Goal: Task Accomplishment & Management: Manage account settings

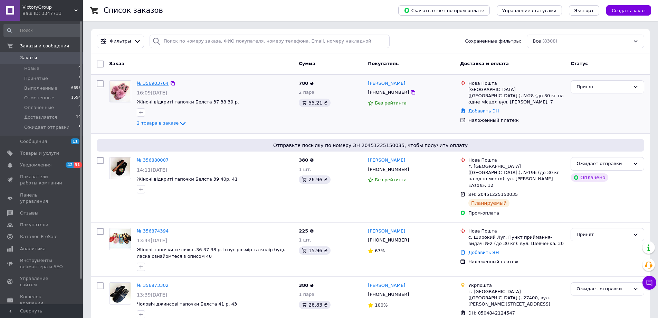
click at [159, 84] on link "№ 356903764" at bounding box center [153, 83] width 32 height 5
click at [148, 85] on link "№ 356903764" at bounding box center [153, 83] width 32 height 5
click at [46, 155] on span "Товары и услуги" at bounding box center [39, 153] width 39 height 6
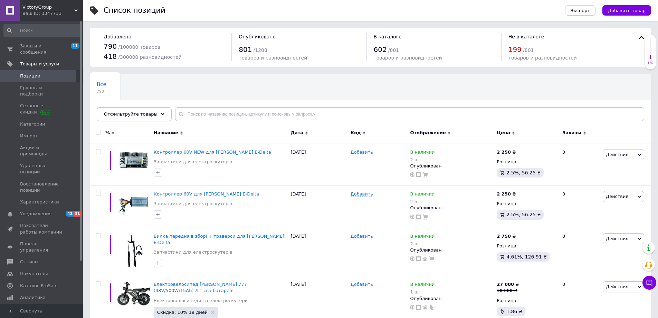
click at [128, 115] on span "Отфильтруйте товары" at bounding box center [131, 113] width 54 height 5
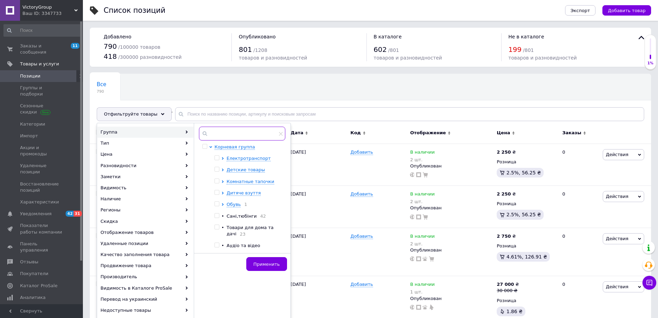
click at [221, 136] on input "text" at bounding box center [242, 133] width 86 height 14
click at [230, 182] on span "Комнатные тапочки" at bounding box center [251, 181] width 48 height 5
click at [227, 192] on input "checkbox" at bounding box center [229, 192] width 4 height 4
checkbox input "true"
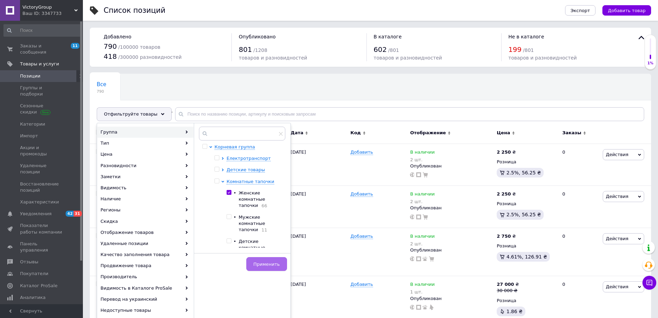
click at [259, 265] on span "Применить" at bounding box center [267, 263] width 26 height 5
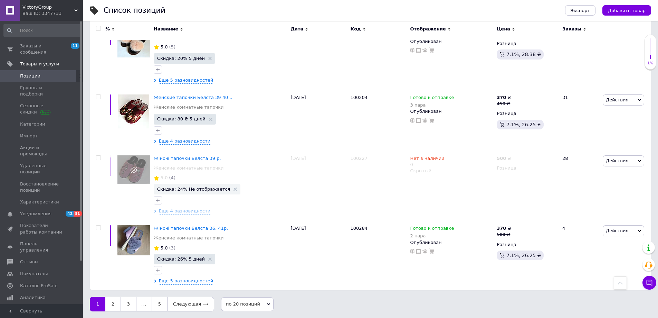
scroll to position [1237, 0]
click at [110, 303] on link "2" at bounding box center [112, 303] width 15 height 15
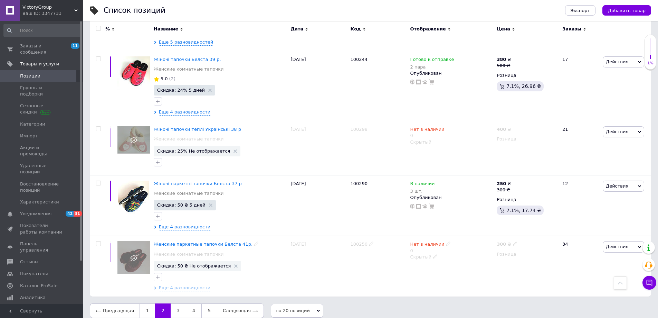
scroll to position [1182, 0]
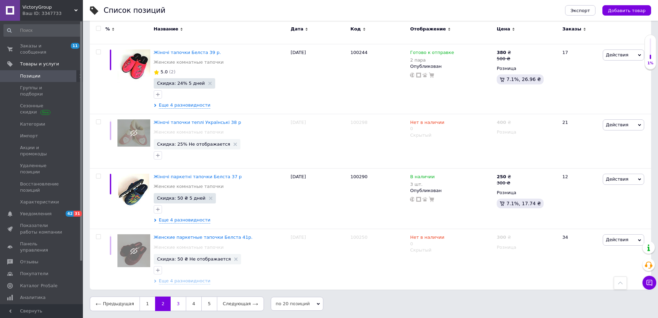
click at [171, 303] on link "3" at bounding box center [178, 303] width 15 height 15
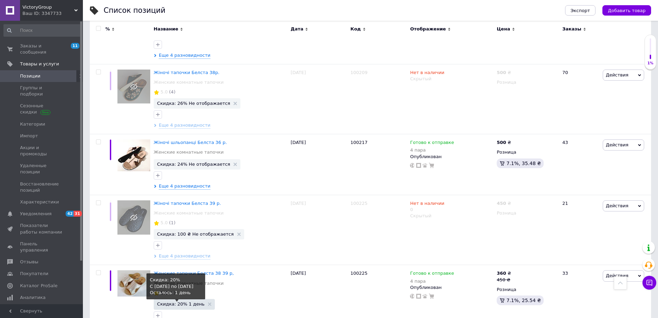
scroll to position [1113, 0]
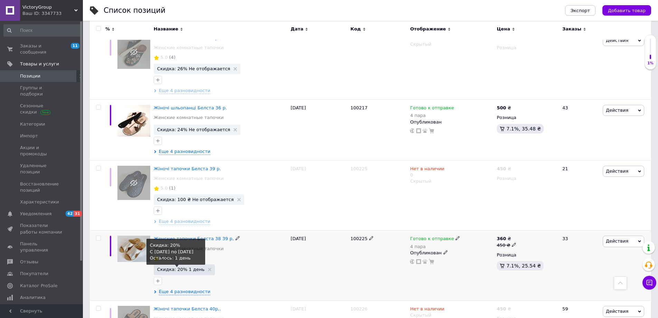
click at [182, 268] on span "Скидка: 20% 1 день" at bounding box center [180, 269] width 47 height 4
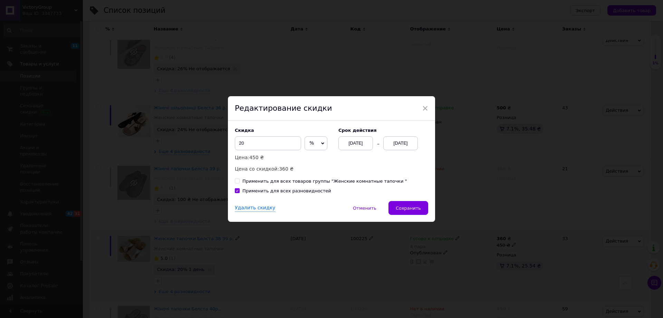
click at [405, 144] on div "[DATE]" at bounding box center [401, 143] width 35 height 14
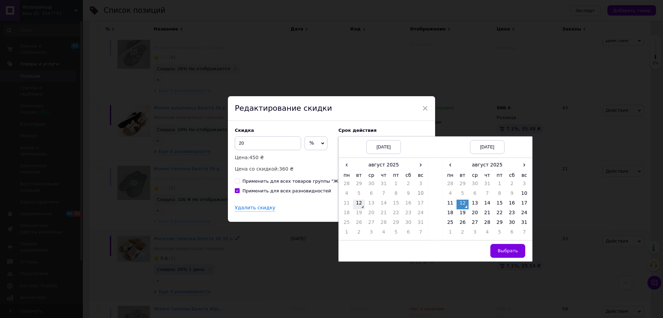
click at [359, 202] on td "12" at bounding box center [359, 204] width 12 height 10
click at [524, 203] on td "17" at bounding box center [524, 204] width 12 height 10
click at [508, 253] on span "Выбрать" at bounding box center [508, 250] width 20 height 5
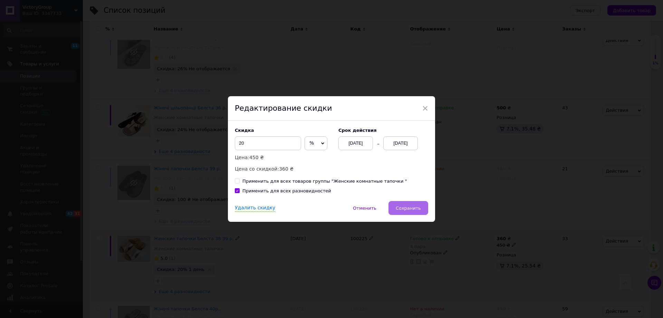
click at [404, 207] on span "Сохранить" at bounding box center [408, 207] width 25 height 5
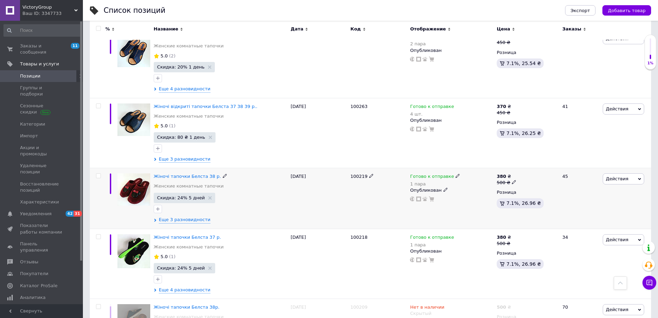
scroll to position [836, 0]
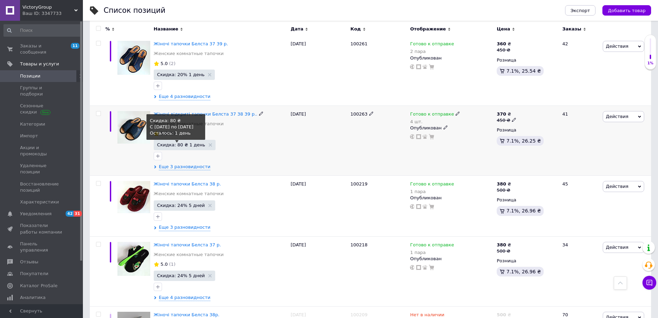
click at [190, 145] on span "Скидка: 80 ₴ 1 день" at bounding box center [181, 144] width 48 height 4
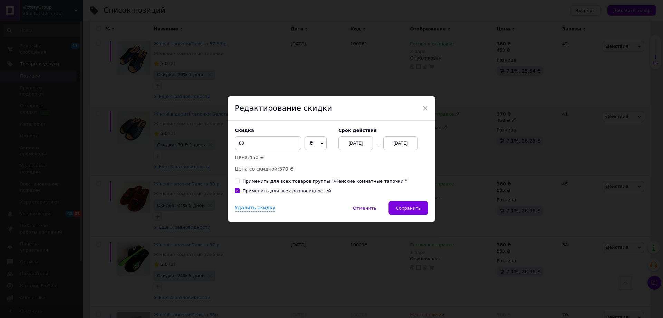
click at [400, 143] on div "[DATE]" at bounding box center [401, 143] width 35 height 14
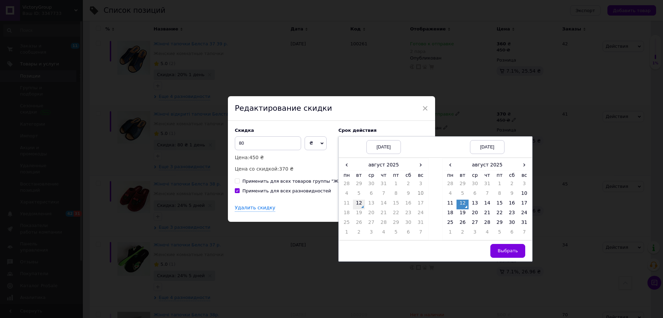
click at [358, 203] on td "12" at bounding box center [359, 204] width 12 height 10
click at [525, 201] on td "17" at bounding box center [524, 204] width 12 height 10
click at [519, 251] on button "Выбрать" at bounding box center [508, 251] width 35 height 14
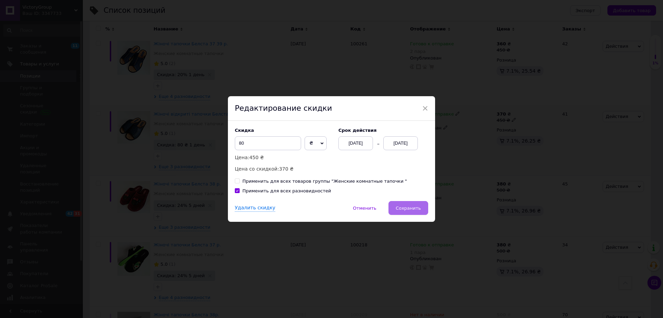
click at [415, 204] on button "Сохранить" at bounding box center [409, 208] width 40 height 14
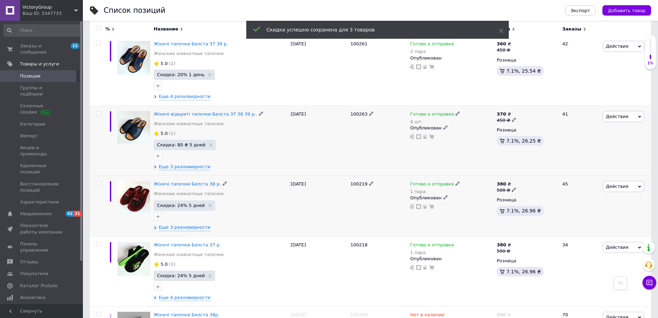
scroll to position [767, 0]
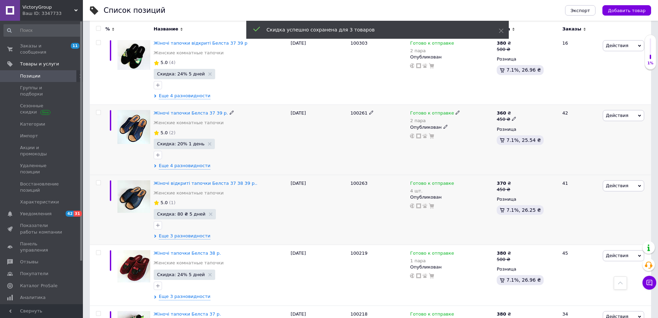
click at [187, 147] on span "Скидка: 20% 1 день" at bounding box center [184, 144] width 61 height 10
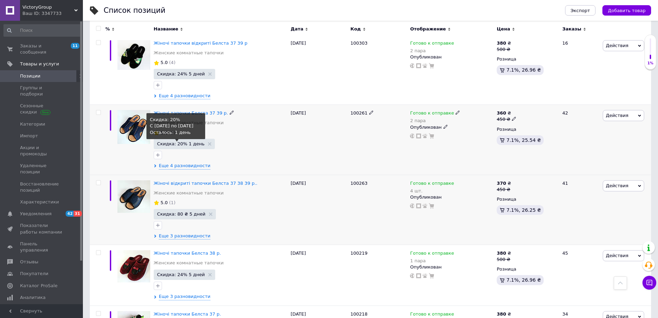
click at [189, 143] on span "Скидка: 20% 1 день" at bounding box center [180, 143] width 47 height 4
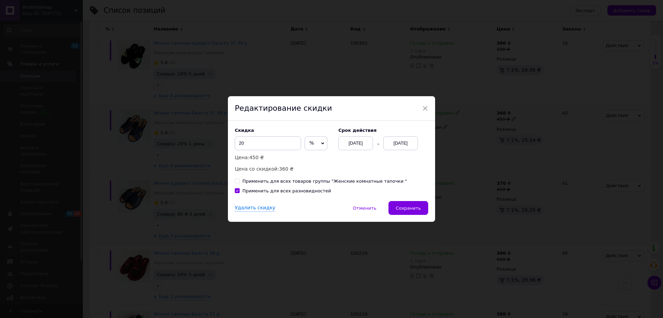
click at [401, 143] on div "[DATE]" at bounding box center [401, 143] width 35 height 14
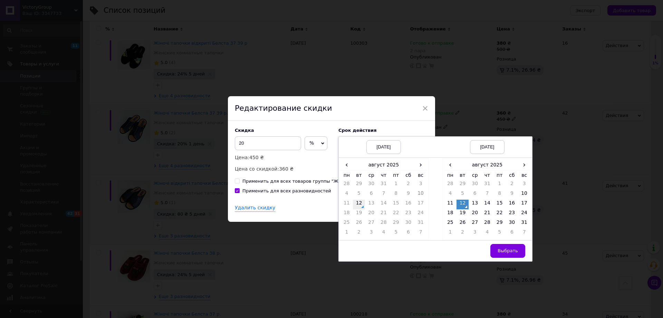
click at [358, 204] on td "12" at bounding box center [359, 204] width 12 height 10
click at [523, 202] on td "17" at bounding box center [524, 204] width 12 height 10
click at [502, 249] on span "Выбрать" at bounding box center [508, 250] width 20 height 5
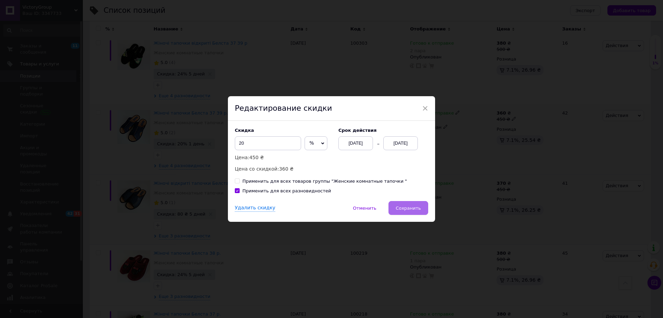
click at [407, 206] on span "Сохранить" at bounding box center [408, 207] width 25 height 5
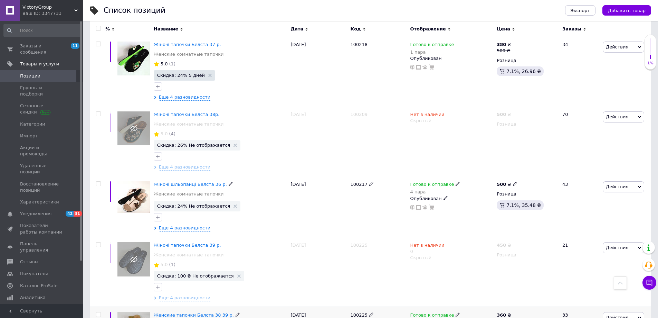
scroll to position [1184, 0]
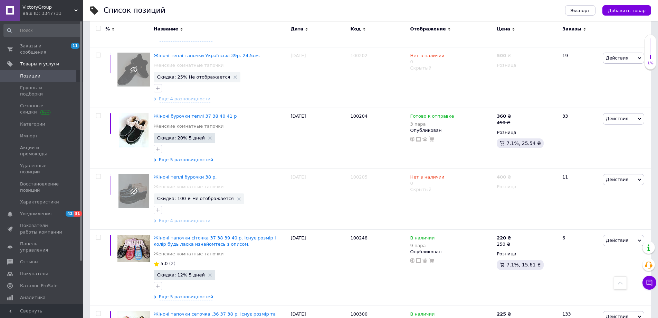
scroll to position [898, 0]
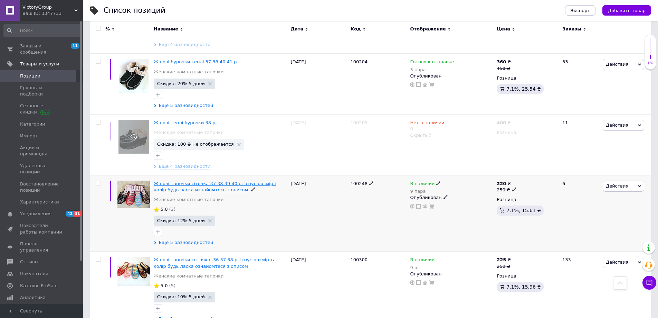
click at [215, 184] on span "Жіночі тапочки сіточка 37 38 39 40 р. Існує розмір і колір будь ласка изнайомте…" at bounding box center [215, 186] width 122 height 11
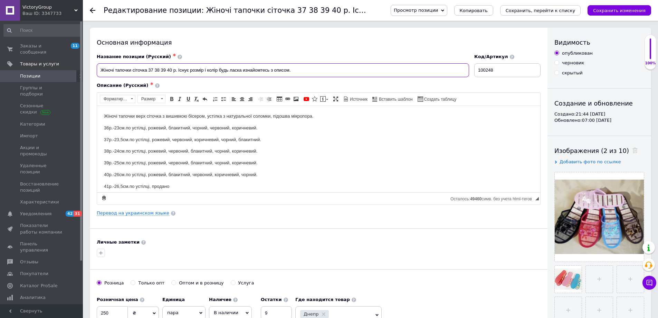
click at [172, 71] on input "Жіночі тапочки сіточка 37 38 39 40 р. Існує розмір і колір будь ласка изнайомте…" at bounding box center [283, 70] width 372 height 14
type input "Жіночі тапочки сіточка 37 38 39 р. Існує розмір і колір будь ласка изнайомтесь …"
click at [258, 173] on p "40р.-26см.по устілці, рожевий, блакитний, червоний, коричневий, чорний." at bounding box center [318, 174] width 429 height 7
click at [156, 176] on p "40р.-26см.по устілці,прордано" at bounding box center [318, 174] width 429 height 7
click at [608, 8] on icon "Сохранить изменения" at bounding box center [619, 10] width 53 height 5
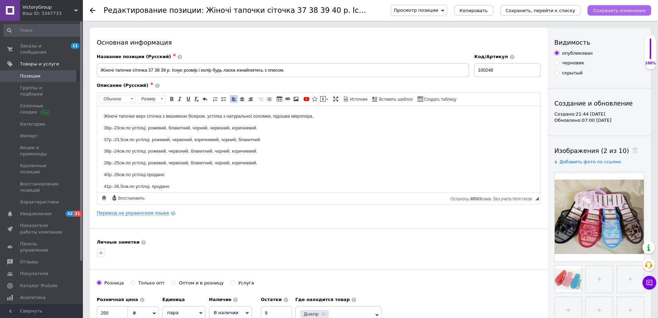
click at [608, 8] on div "Сохранить изменения" at bounding box center [620, 10] width 64 height 10
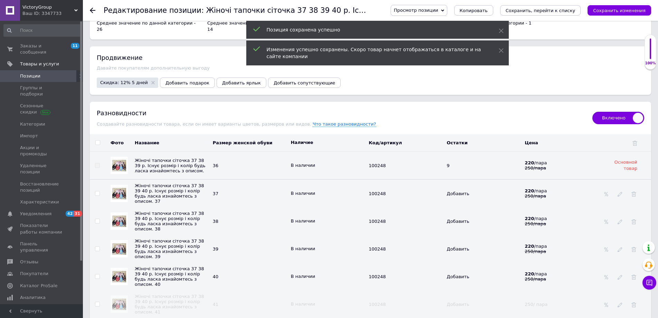
scroll to position [933, 0]
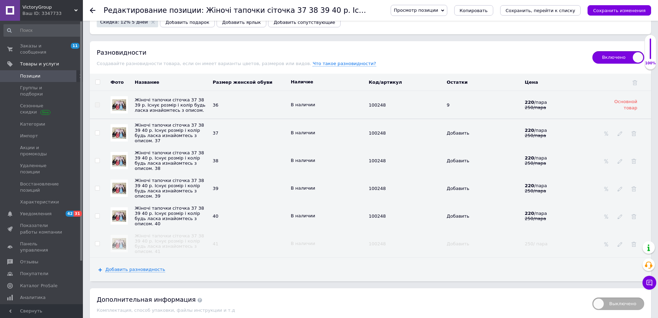
click at [97, 214] on input "checkbox" at bounding box center [97, 216] width 4 height 4
click at [96, 214] on input "checkbox" at bounding box center [97, 216] width 4 height 4
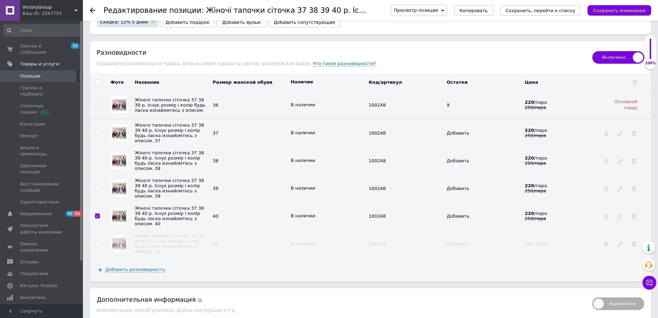
click at [96, 214] on input "checkbox" at bounding box center [97, 216] width 4 height 4
checkbox input "true"
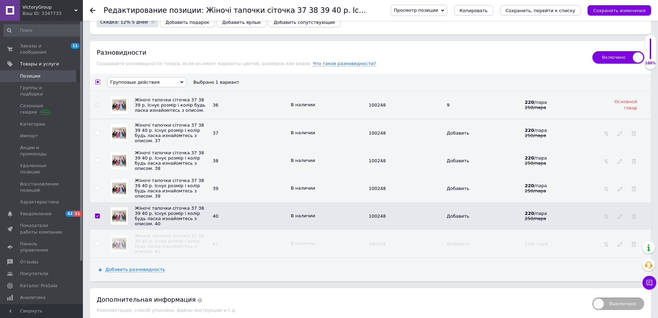
click at [133, 79] on span "Групповые действия" at bounding box center [134, 81] width 49 height 5
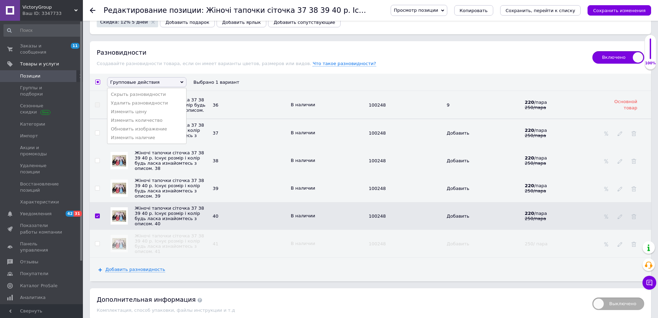
click at [129, 90] on li "Скрыть разновидности" at bounding box center [146, 94] width 79 height 9
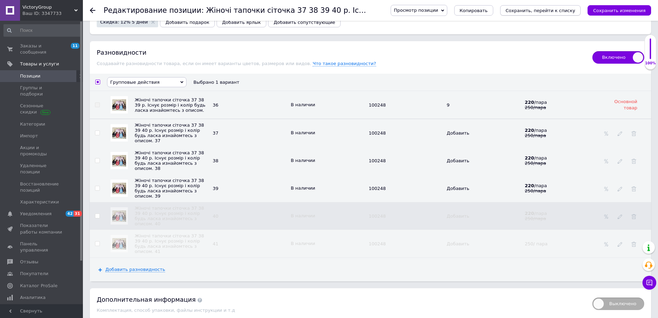
checkbox input "false"
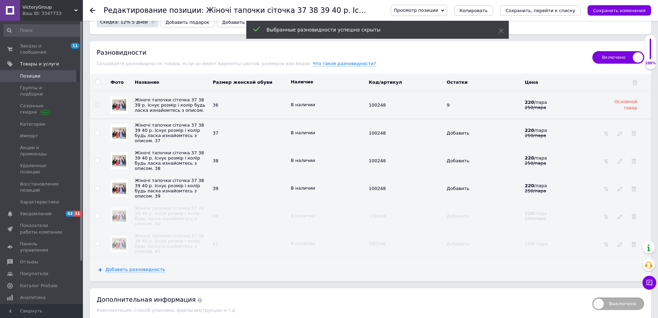
click at [610, 6] on button "Сохранить изменения" at bounding box center [620, 10] width 64 height 10
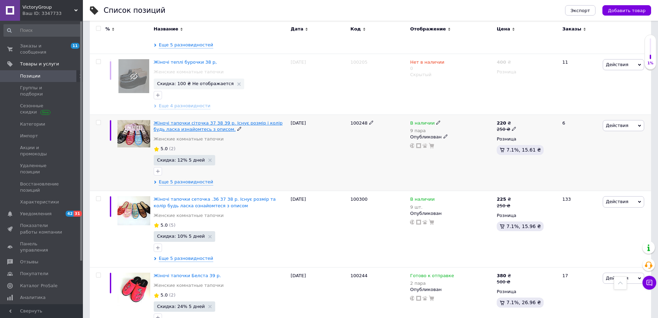
scroll to position [967, 0]
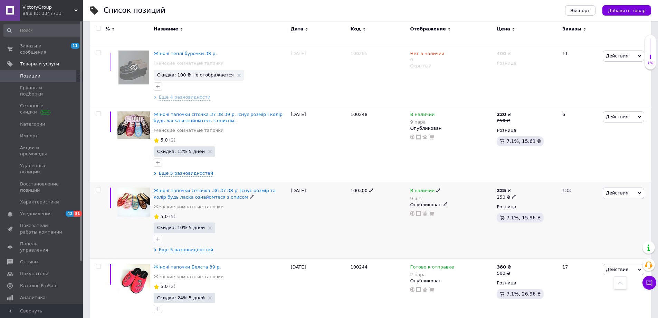
click at [224, 194] on div "Жіночі тапочки сеточка .36 37 38 р. Існує розмір та колір будь ласка ознайомтес…" at bounding box center [221, 193] width 134 height 12
click at [208, 191] on span "Жіночі тапочки сеточка .36 37 38 р. Існує розмір та колір будь ласка ознайомтес…" at bounding box center [215, 193] width 122 height 11
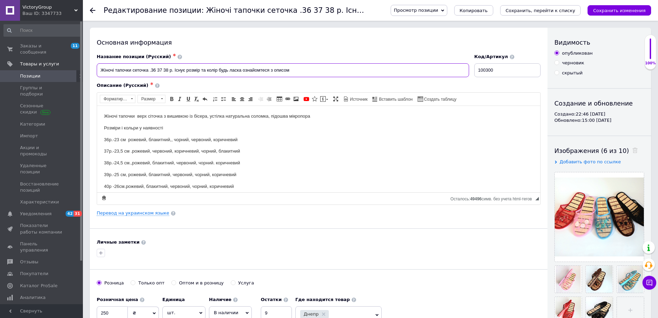
click at [168, 70] on input "Жіночі тапочки сеточка .36 37 38 р. Існує розмір та колір будь ласка ознайомтес…" at bounding box center [283, 70] width 372 height 14
type input "Жіночі тапочки сеточка .36 37 38 39 р. Існує розмір та колір будь ласка ознайом…"
click at [236, 185] on p "40р -26см.рожевий, блакитний, червоний, чорний, коричневий" at bounding box center [318, 185] width 429 height 7
click at [123, 186] on p "40р -26смпродано" at bounding box center [318, 185] width 429 height 7
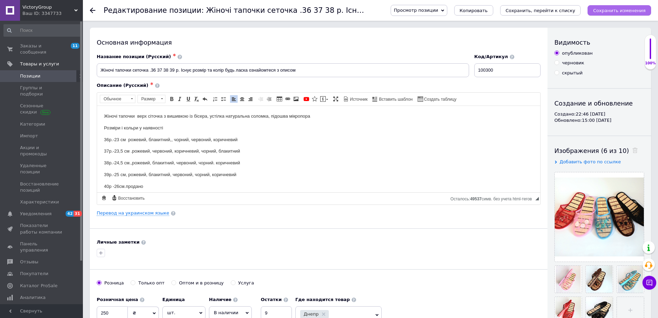
click at [624, 7] on button "Сохранить изменения" at bounding box center [620, 10] width 64 height 10
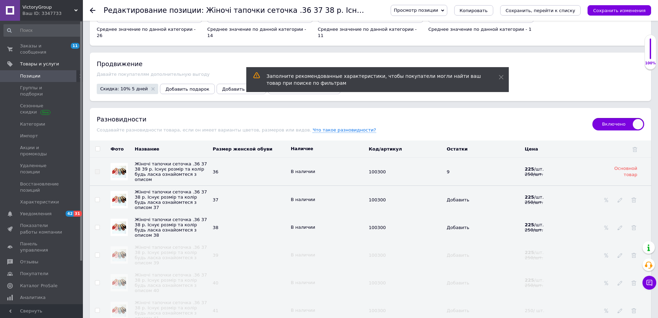
scroll to position [898, 0]
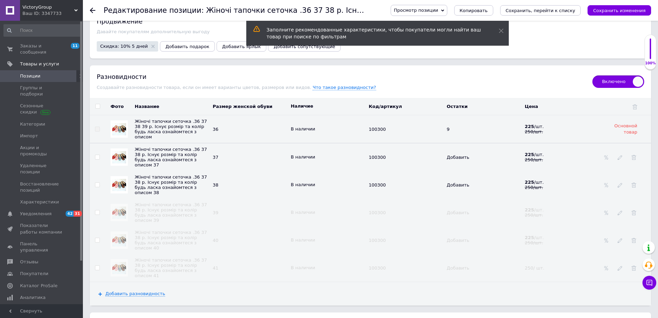
click at [96, 210] on input "checkbox" at bounding box center [97, 212] width 4 height 4
checkbox input "true"
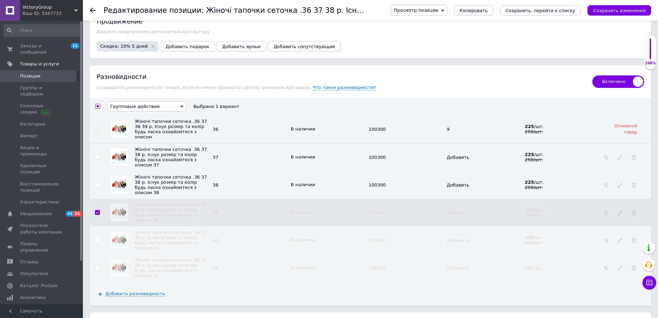
click at [161, 101] on span "Групповые действия" at bounding box center [146, 106] width 79 height 10
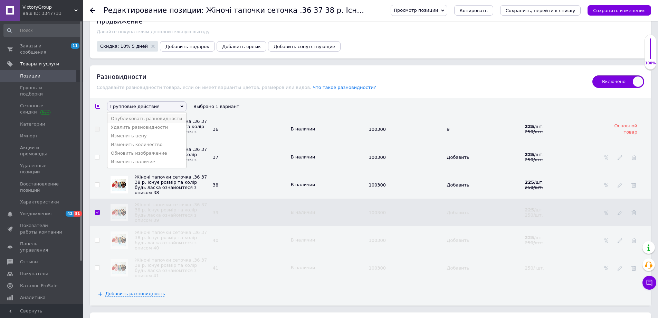
click at [153, 115] on li "Опубликовать разновидности" at bounding box center [146, 118] width 79 height 9
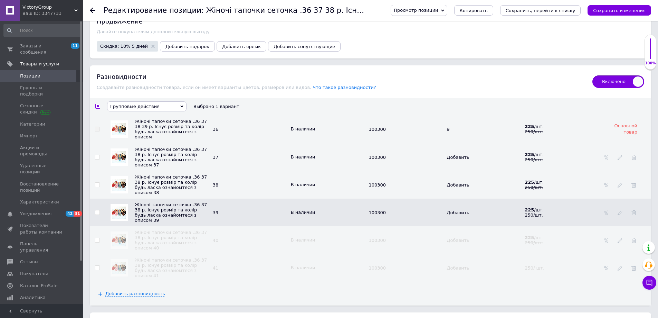
checkbox input "false"
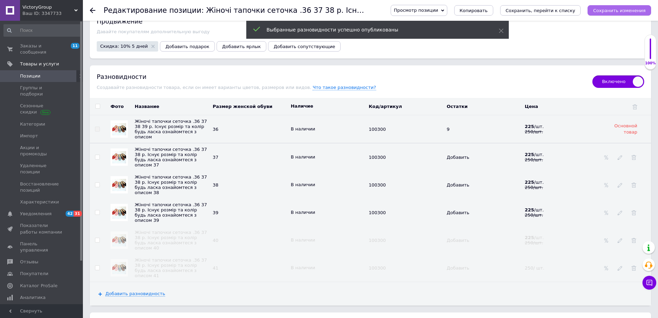
click at [605, 11] on icon "Сохранить изменения" at bounding box center [619, 10] width 53 height 5
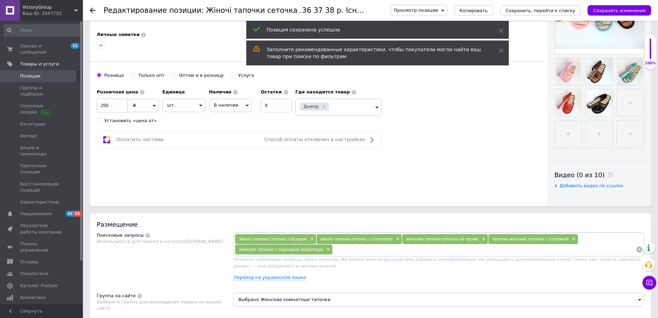
scroll to position [0, 0]
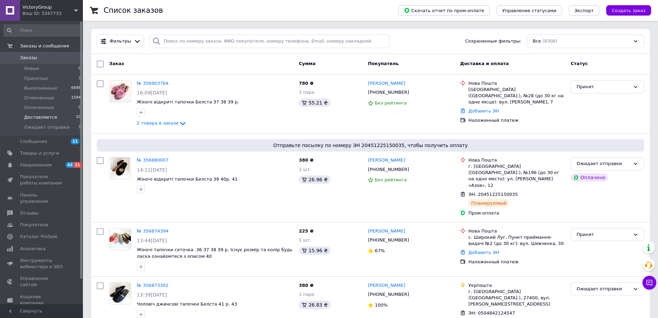
click at [37, 119] on span "Доставляется" at bounding box center [40, 117] width 33 height 6
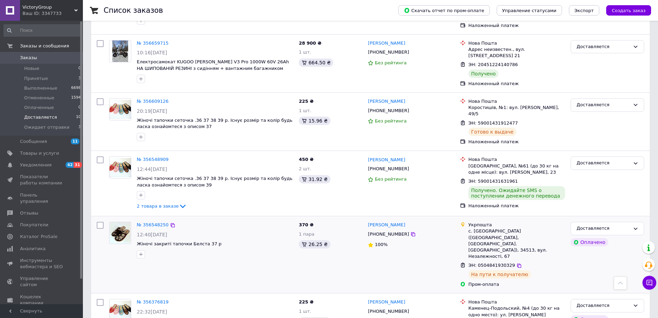
scroll to position [271, 0]
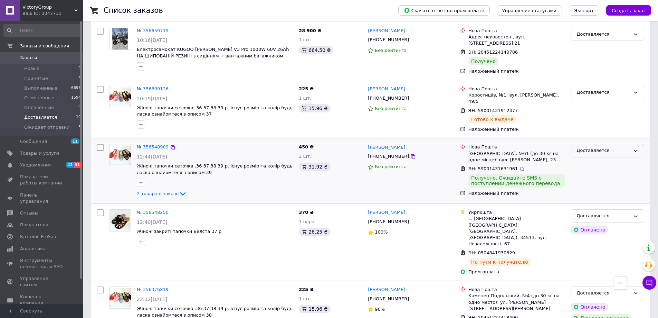
click at [594, 147] on div "Доставляется" at bounding box center [604, 150] width 54 height 7
click at [591, 171] on li "Выполнен" at bounding box center [607, 177] width 73 height 13
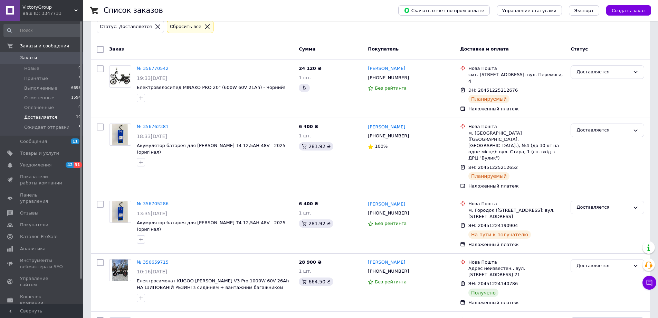
scroll to position [29, 0]
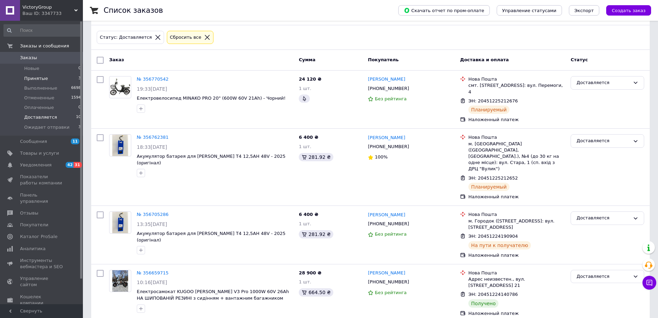
click at [32, 79] on span "Принятые" at bounding box center [36, 78] width 24 height 6
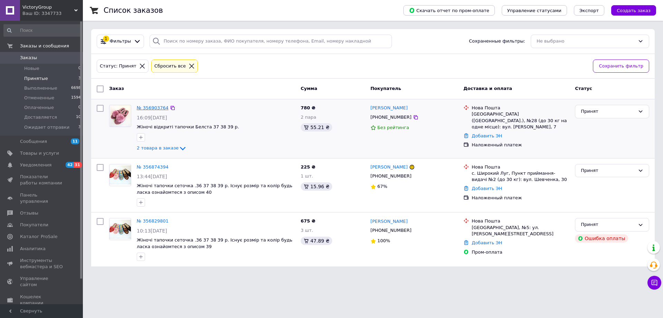
click at [149, 106] on link "№ 356903764" at bounding box center [153, 107] width 32 height 5
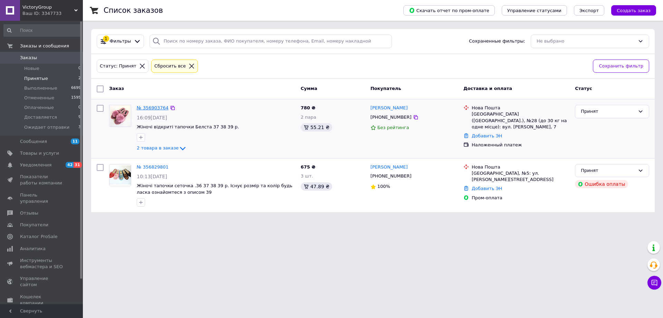
click at [155, 107] on link "№ 356903764" at bounding box center [153, 107] width 32 height 5
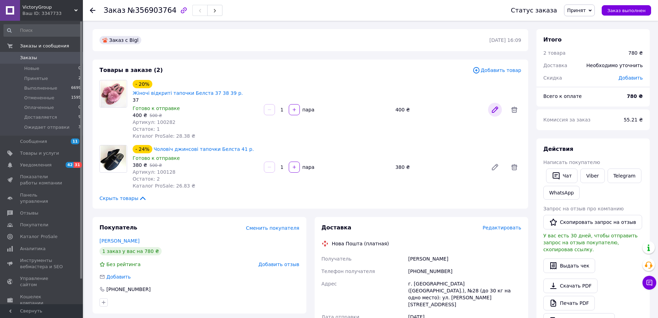
click at [496, 107] on icon at bounding box center [495, 110] width 6 height 6
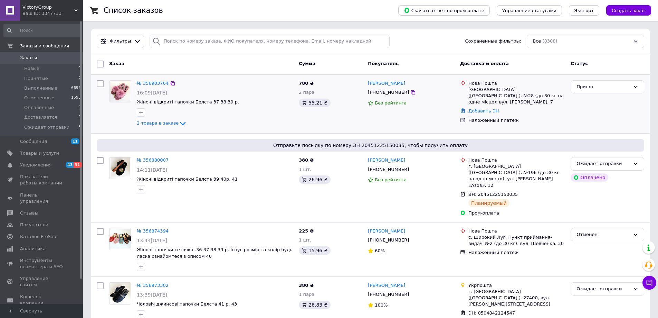
click at [98, 84] on input "checkbox" at bounding box center [100, 83] width 7 height 7
click at [100, 83] on input "checkbox" at bounding box center [100, 83] width 7 height 7
checkbox input "true"
click at [167, 63] on icon at bounding box center [168, 63] width 3 height 3
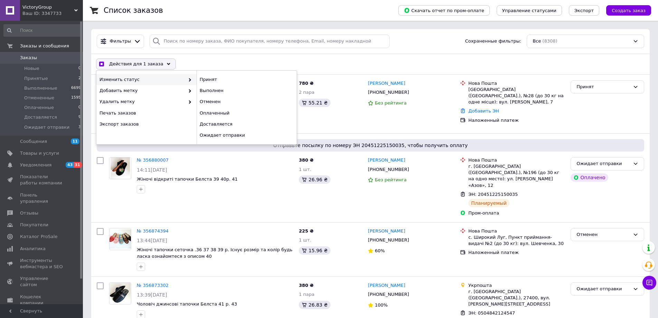
click at [188, 51] on div "Фильтры Сохраненные фильтры: Все (8308)" at bounding box center [370, 41] width 559 height 25
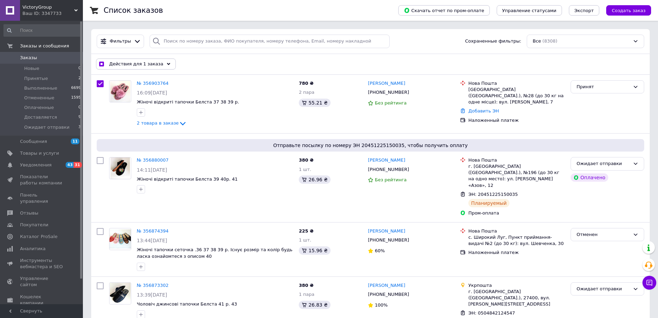
click at [186, 51] on div "Фильтры Сохраненные фильтры: Все (8308)" at bounding box center [370, 41] width 559 height 25
click at [96, 83] on div at bounding box center [100, 103] width 12 height 53
checkbox input "true"
click at [99, 83] on input "checkbox" at bounding box center [100, 83] width 7 height 7
click at [98, 81] on input "checkbox" at bounding box center [100, 83] width 7 height 7
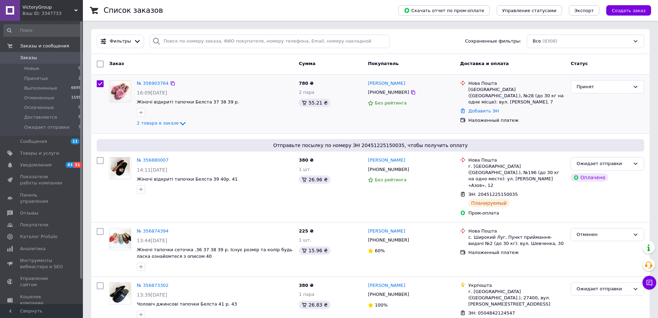
checkbox input "true"
click at [97, 100] on div at bounding box center [100, 103] width 12 height 53
checkbox input "true"
click at [100, 82] on input "checkbox" at bounding box center [100, 83] width 7 height 7
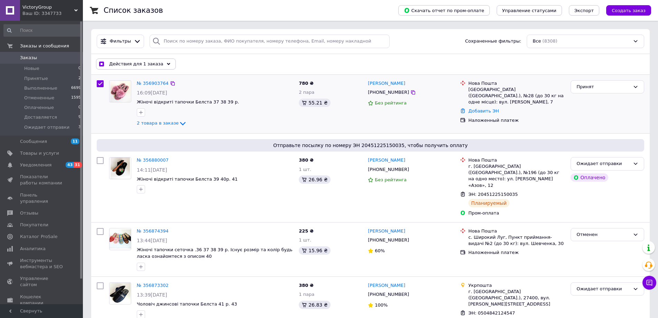
click at [101, 82] on input "checkbox" at bounding box center [100, 83] width 7 height 7
checkbox input "false"
click at [157, 85] on link "№ 356903764" at bounding box center [153, 83] width 32 height 5
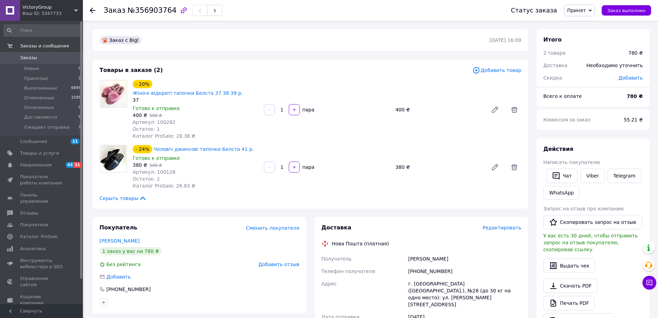
click at [589, 7] on span "Принят" at bounding box center [579, 10] width 31 height 12
click at [589, 34] on li "Отменен" at bounding box center [591, 34] width 52 height 10
click at [589, 34] on div "Итого 2 товара 780 ₴ Доставка Необходимо уточнить Скидка Добавить" at bounding box center [593, 55] width 113 height 52
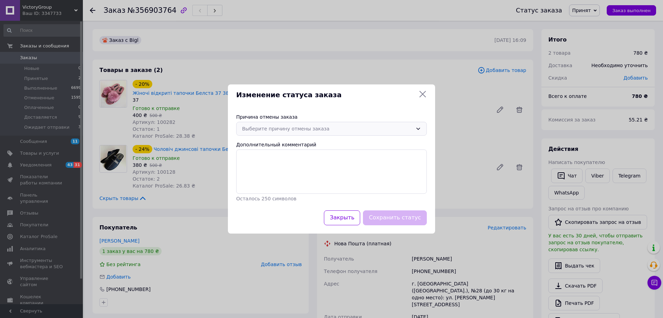
click at [420, 125] on div "Выберите причину отмены заказа" at bounding box center [331, 129] width 191 height 14
click at [420, 125] on div "Выберите причину отмены заказа Нет в наличии Нет разновидности товара Оплата не…" at bounding box center [331, 129] width 191 height 14
click at [420, 125] on div "Выберите причину отмены заказа" at bounding box center [331, 129] width 191 height 14
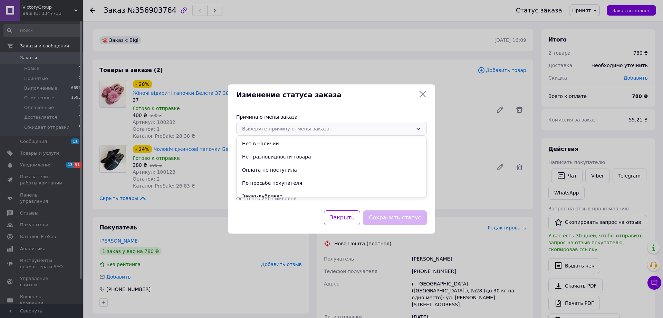
click at [420, 125] on div "Выберите причину отмены заказа Нет в наличии Нет разновидности товара Оплата не…" at bounding box center [331, 129] width 191 height 14
click at [420, 125] on div "Выберите причину отмены заказа" at bounding box center [331, 129] width 191 height 14
click at [416, 131] on icon at bounding box center [419, 129] width 6 height 6
click at [279, 182] on li "По просьбе покупателя" at bounding box center [332, 182] width 190 height 13
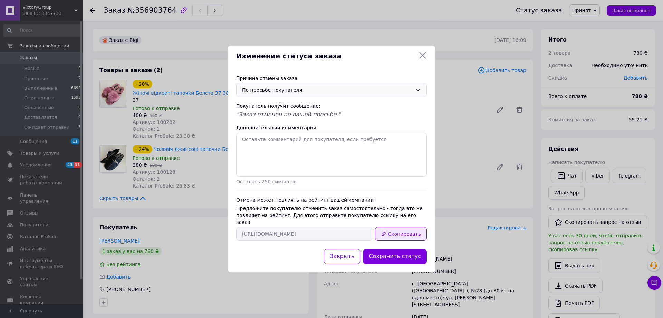
click at [397, 228] on button "Скопировать" at bounding box center [401, 234] width 52 height 14
click at [394, 231] on button "Скопировать" at bounding box center [401, 234] width 52 height 14
drag, startPoint x: 424, startPoint y: 199, endPoint x: 349, endPoint y: 248, distance: 90.4
click at [349, 249] on button "Закрыть" at bounding box center [342, 256] width 36 height 15
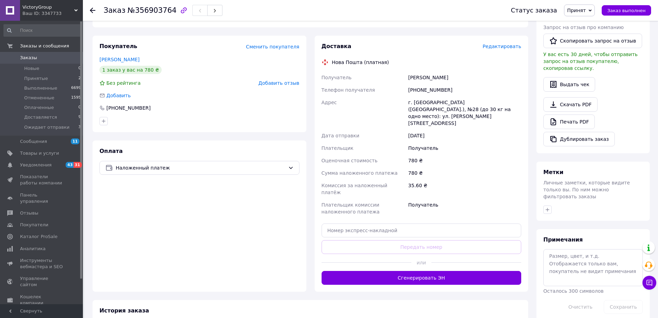
scroll to position [165, 0]
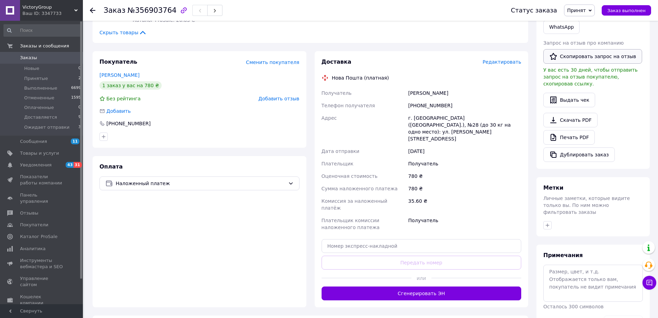
click at [591, 57] on button "Скопировать запрос на отзыв" at bounding box center [592, 56] width 99 height 15
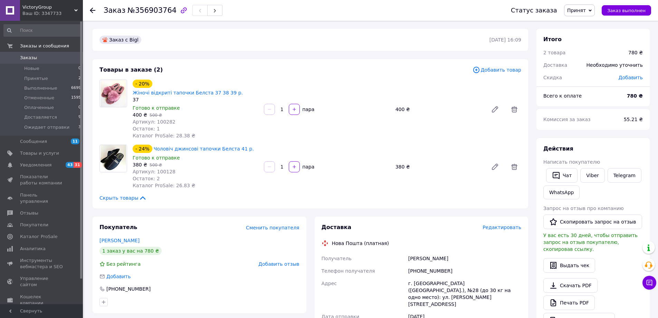
scroll to position [0, 0]
click at [550, 14] on div "Статус заказа" at bounding box center [534, 10] width 46 height 7
click at [534, 11] on div "Статус заказа" at bounding box center [534, 10] width 46 height 7
click at [554, 10] on div "Статус заказа" at bounding box center [534, 10] width 46 height 7
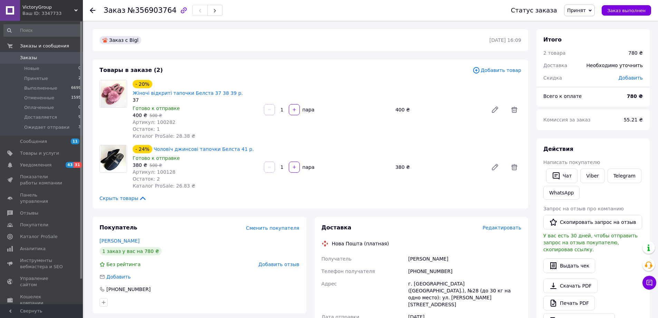
click at [530, 8] on div "Статус заказа" at bounding box center [534, 10] width 46 height 7
click at [532, 12] on div "Статус заказа" at bounding box center [534, 10] width 46 height 7
click at [122, 238] on link "[PERSON_NAME]" at bounding box center [120, 241] width 40 height 6
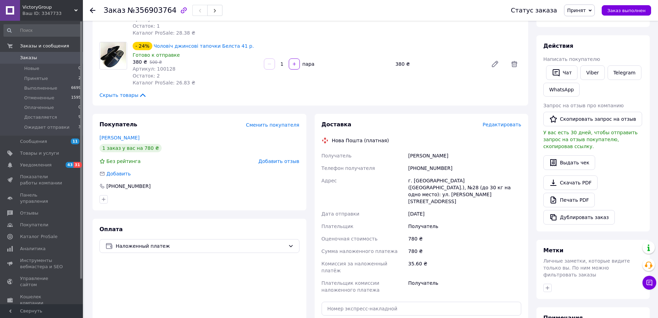
scroll to position [104, 0]
click at [290, 244] on icon at bounding box center [291, 245] width 4 height 2
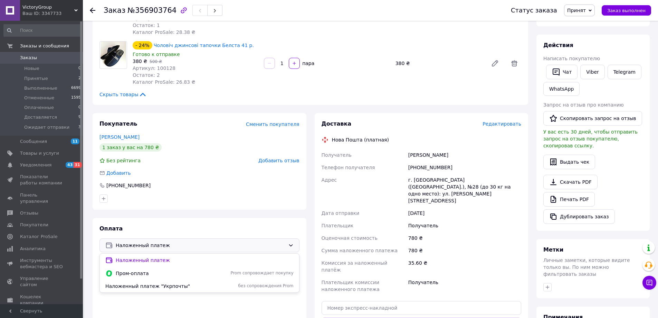
click at [288, 296] on div "Оплата Наложенный платеж Наложенный платеж Пром-оплата Prom сопровождает покупк…" at bounding box center [200, 293] width 214 height 151
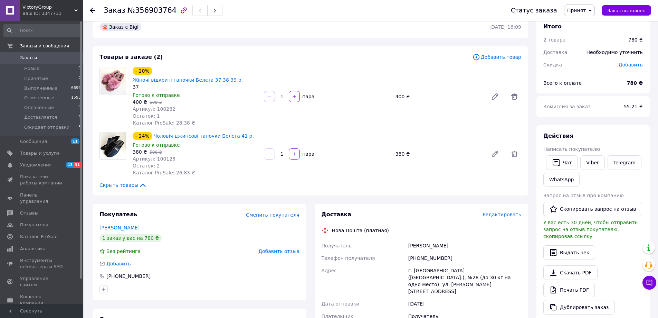
scroll to position [0, 0]
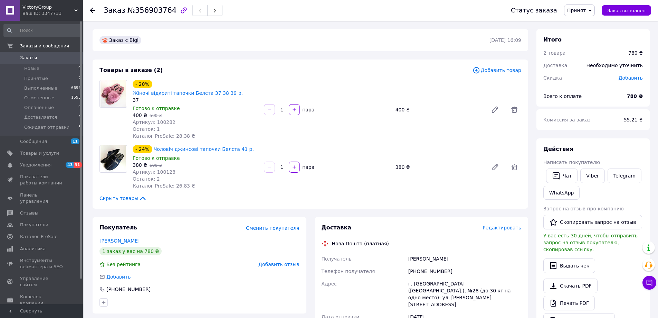
click at [550, 11] on div "Статус заказа" at bounding box center [534, 10] width 46 height 7
click at [536, 11] on div "Статус заказа" at bounding box center [534, 10] width 46 height 7
drag, startPoint x: 531, startPoint y: 11, endPoint x: 569, endPoint y: 11, distance: 37.7
click at [569, 11] on div "Статус заказа Принят Выполнен Отменен Оплаченный Доставляется Ожидает отправки …" at bounding box center [577, 10] width 147 height 12
click at [458, 6] on div "Заказ №356903764" at bounding box center [301, 10] width 394 height 21
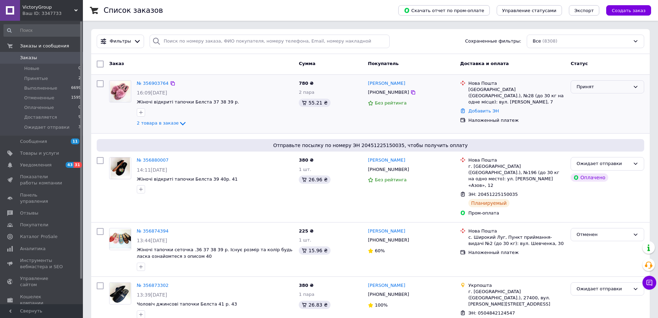
click at [586, 87] on div "Принят" at bounding box center [604, 86] width 54 height 7
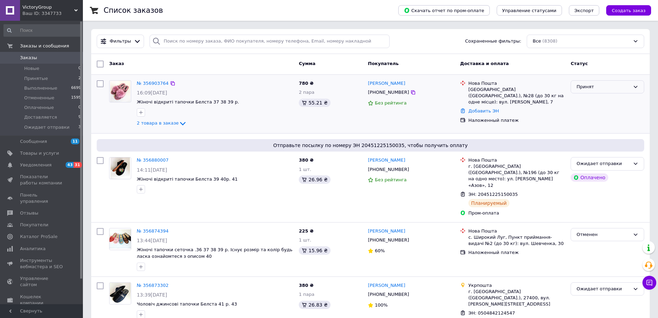
click at [586, 87] on div "Принят" at bounding box center [604, 86] width 54 height 7
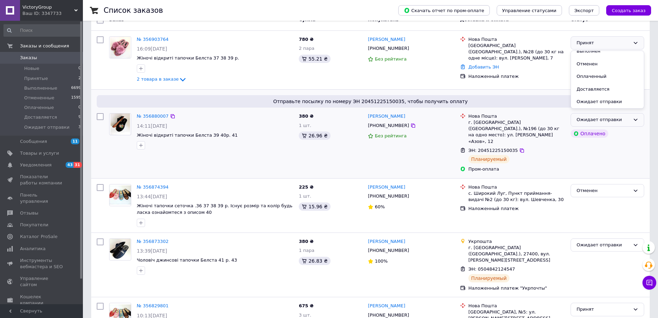
scroll to position [35, 0]
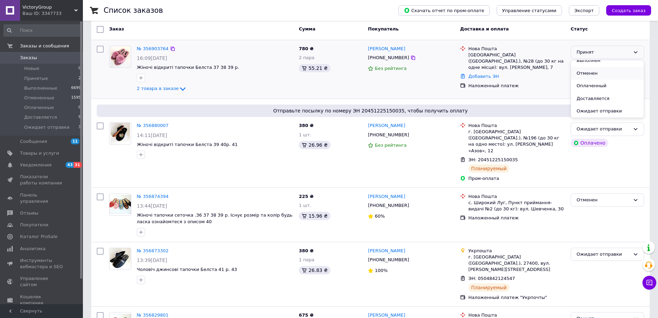
click at [591, 73] on li "Отменен" at bounding box center [607, 73] width 73 height 13
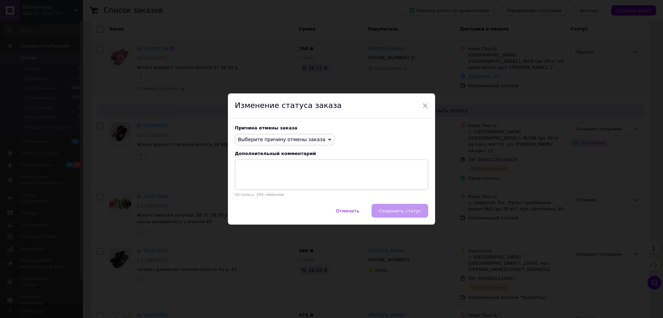
click at [315, 138] on span "Выберите причину отмены заказа" at bounding box center [285, 140] width 100 height 12
click at [328, 140] on icon at bounding box center [329, 139] width 3 height 3
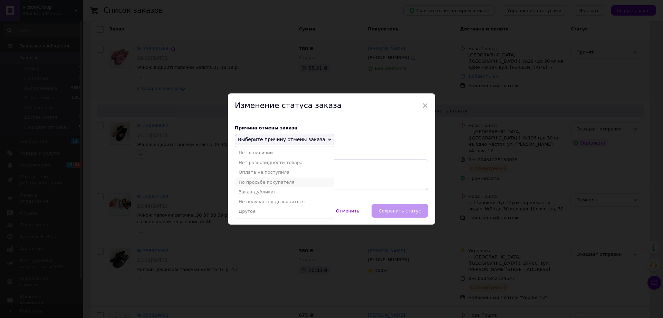
click at [278, 182] on li "По просьбе покупателя" at bounding box center [284, 182] width 99 height 10
click at [278, 182] on textarea at bounding box center [331, 174] width 193 height 30
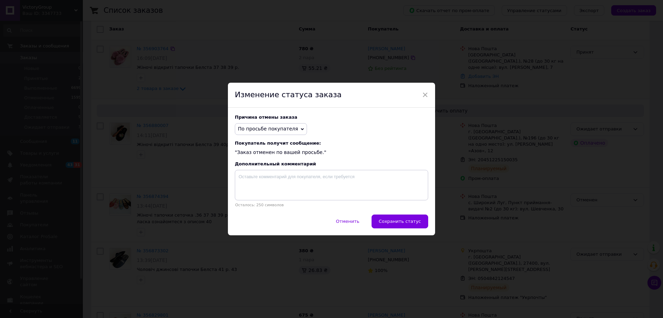
click at [443, 91] on div "× Изменение статуса заказа Причина отмены заказа По просьбе покупателя Нет в на…" at bounding box center [331, 159] width 663 height 318
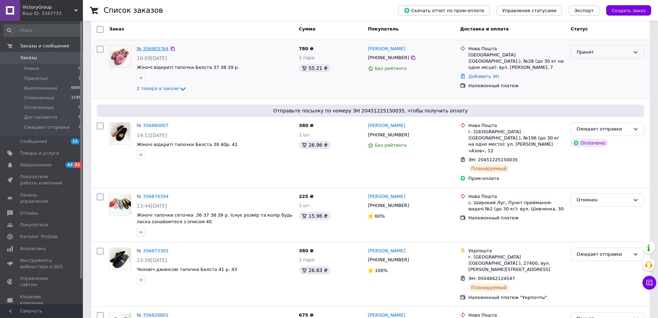
click at [153, 50] on link "№ 356903764" at bounding box center [153, 48] width 32 height 5
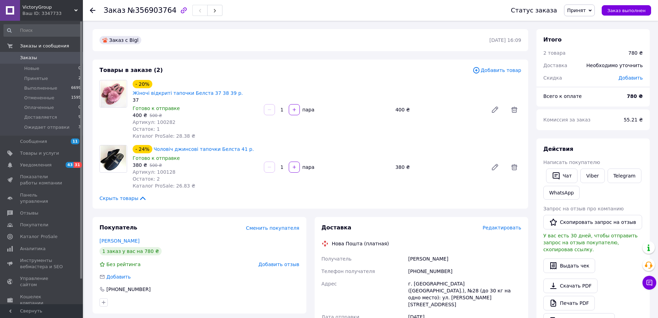
drag, startPoint x: 553, startPoint y: 13, endPoint x: 511, endPoint y: 4, distance: 42.6
click at [497, 4] on div "Заказ №356903764" at bounding box center [301, 10] width 394 height 21
click at [538, 11] on div "Статус заказа" at bounding box center [534, 10] width 46 height 7
click at [557, 12] on div "Статус заказа" at bounding box center [534, 10] width 46 height 7
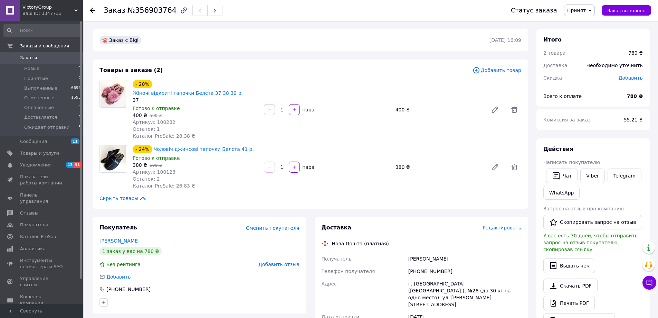
click at [557, 13] on div "Статус заказа" at bounding box center [534, 10] width 46 height 7
click at [557, 14] on div "Статус заказа" at bounding box center [534, 10] width 46 height 7
click at [542, 13] on div "Статус заказа" at bounding box center [534, 10] width 46 height 7
click at [537, 10] on div "Статус заказа" at bounding box center [534, 10] width 46 height 7
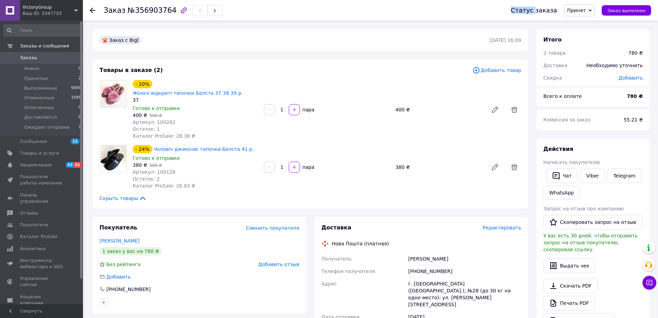
click at [536, 9] on div "Статус заказа" at bounding box center [534, 10] width 46 height 7
click at [557, 15] on div "Статус заказа Принят Выполнен Отменен Оплаченный Доставляется Ожидает отправки …" at bounding box center [577, 10] width 147 height 12
click at [556, 13] on div "Статус заказа" at bounding box center [534, 10] width 46 height 7
click at [107, 238] on link "[PERSON_NAME]" at bounding box center [120, 241] width 40 height 6
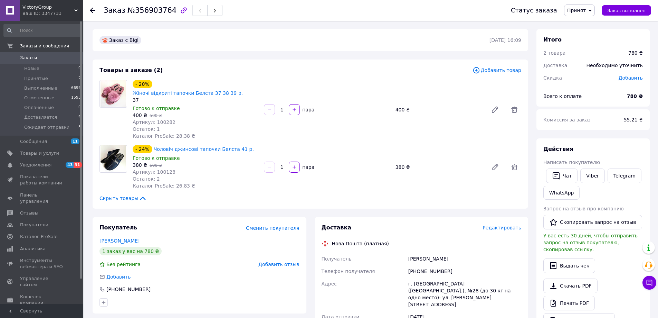
click at [121, 274] on span "Добавить" at bounding box center [118, 277] width 24 height 6
click at [164, 296] on div at bounding box center [199, 301] width 203 height 11
click at [568, 176] on button "Чат" at bounding box center [561, 175] width 31 height 15
